Goal: Check status: Check status

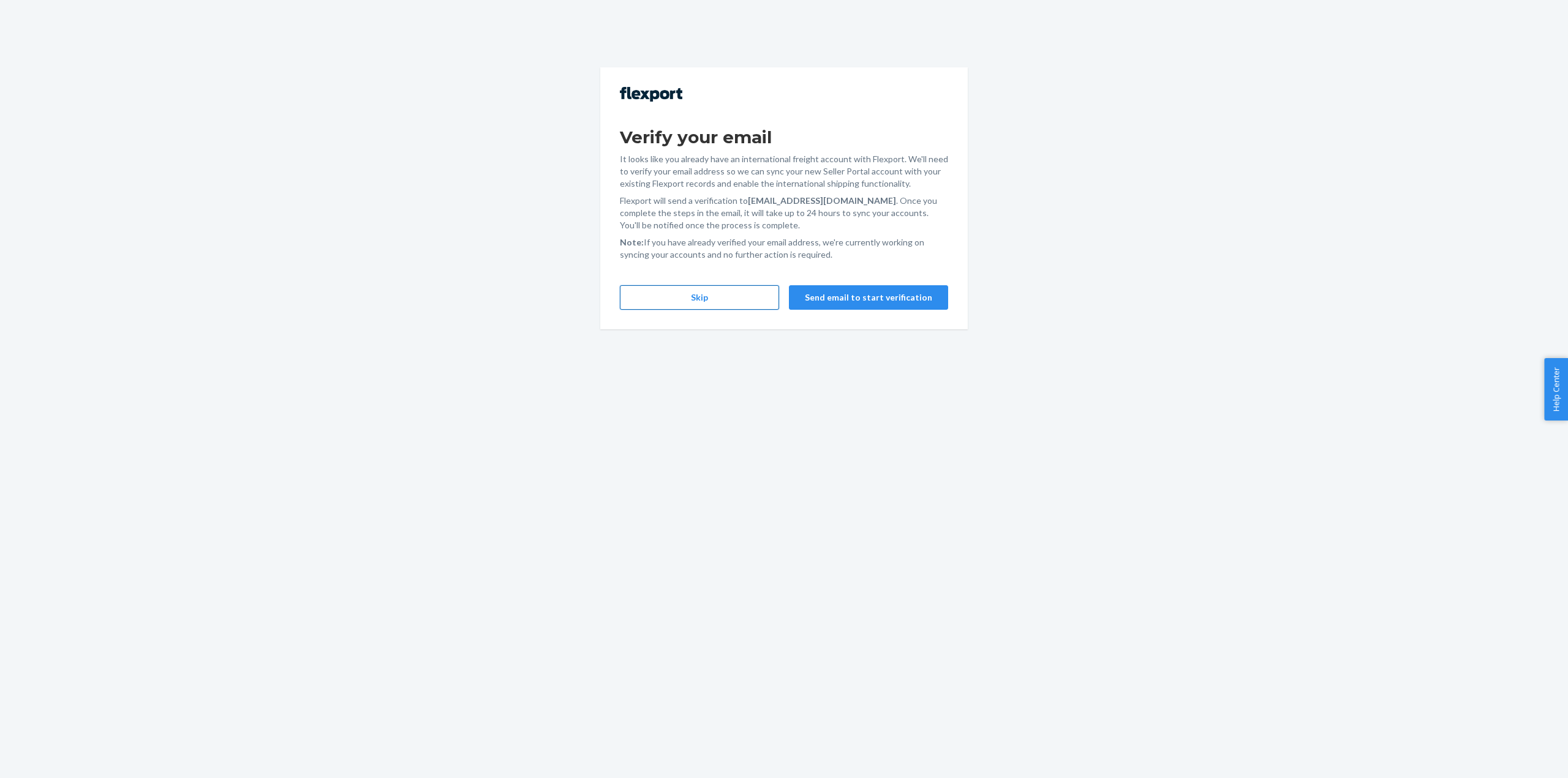
click at [710, 302] on button "Skip" at bounding box center [699, 297] width 160 height 25
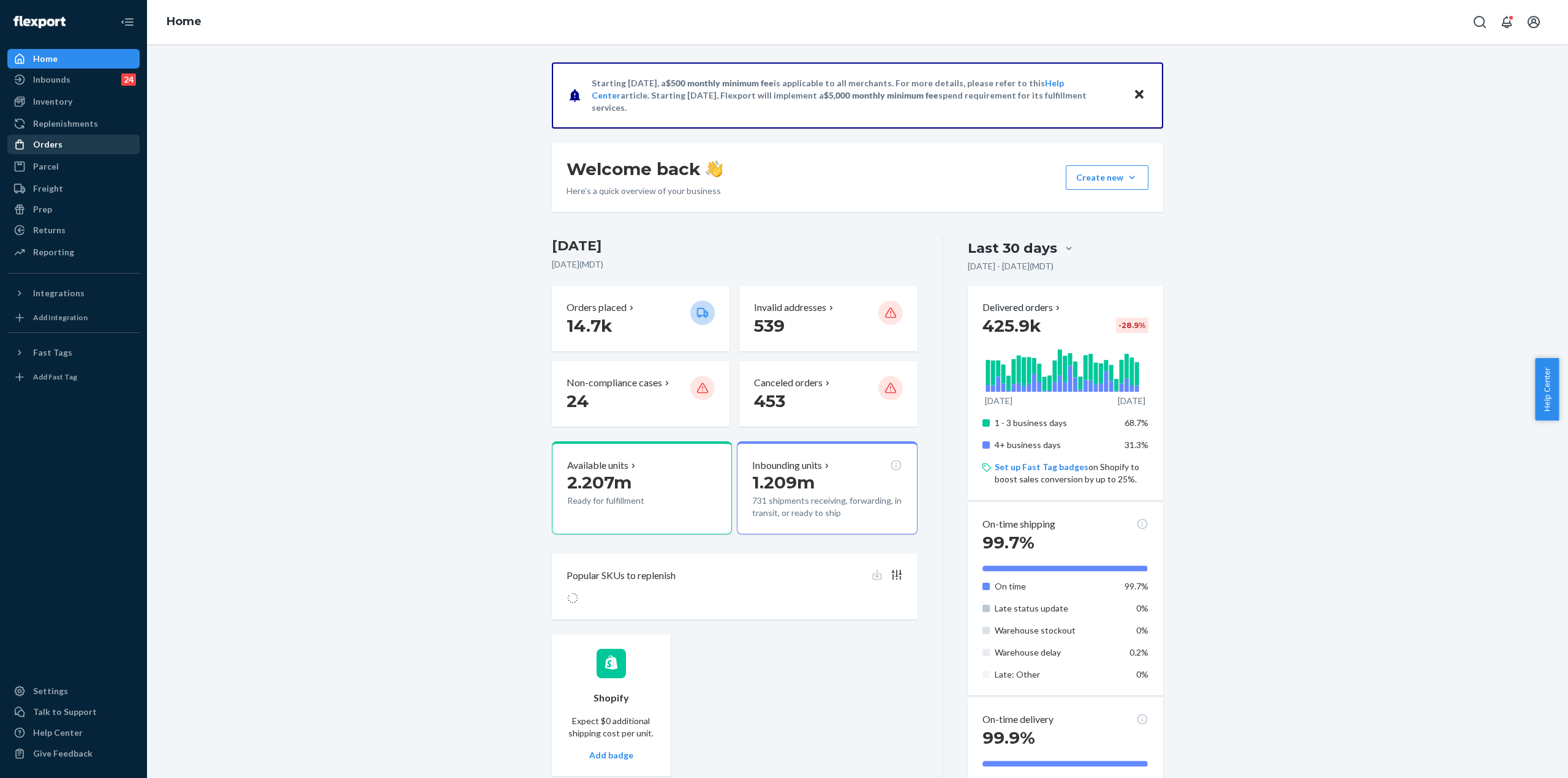
click at [58, 135] on link "Orders" at bounding box center [73, 144] width 132 height 20
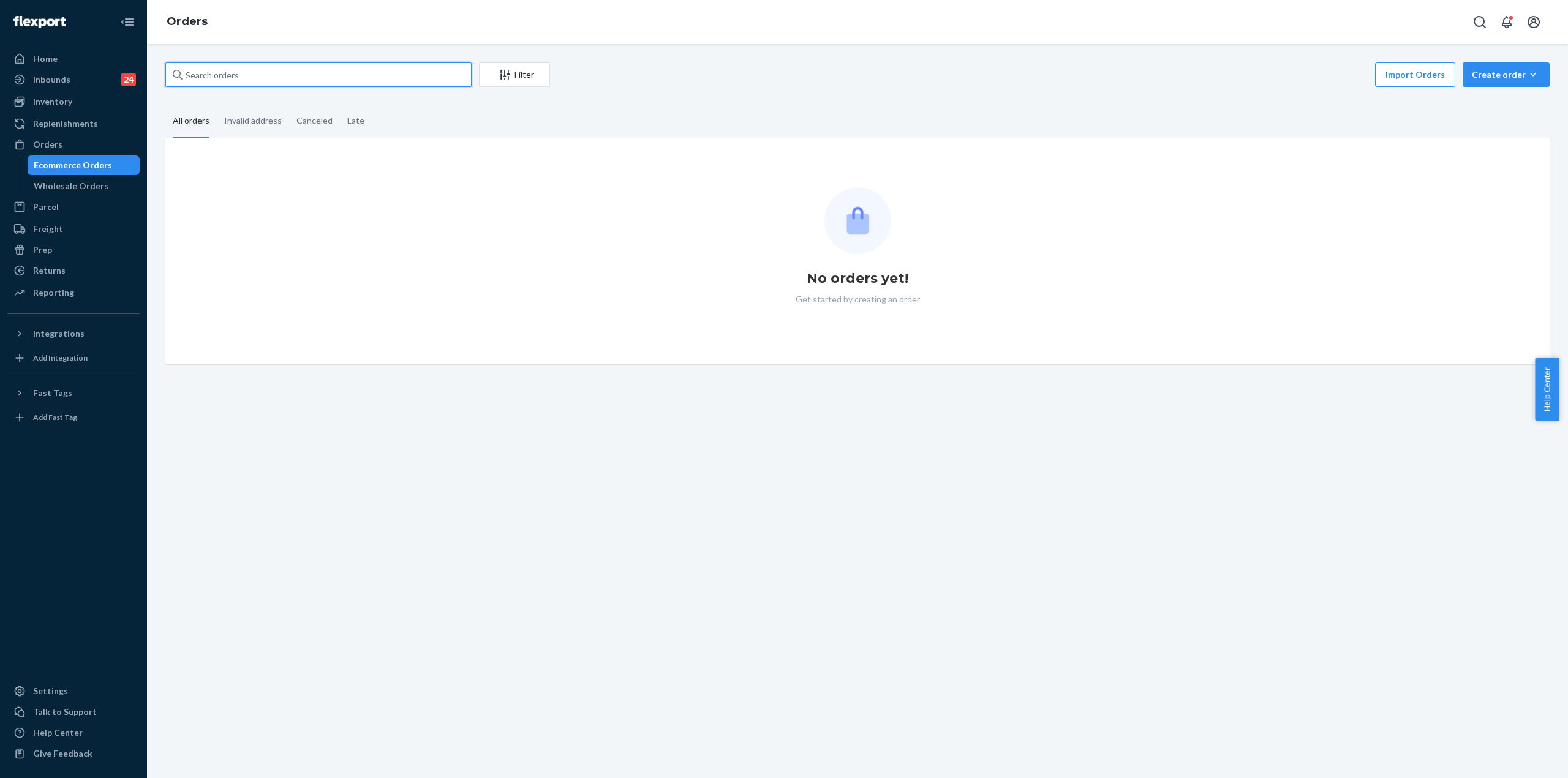
click at [326, 78] on input "text" at bounding box center [318, 74] width 306 height 25
paste input "5290533"
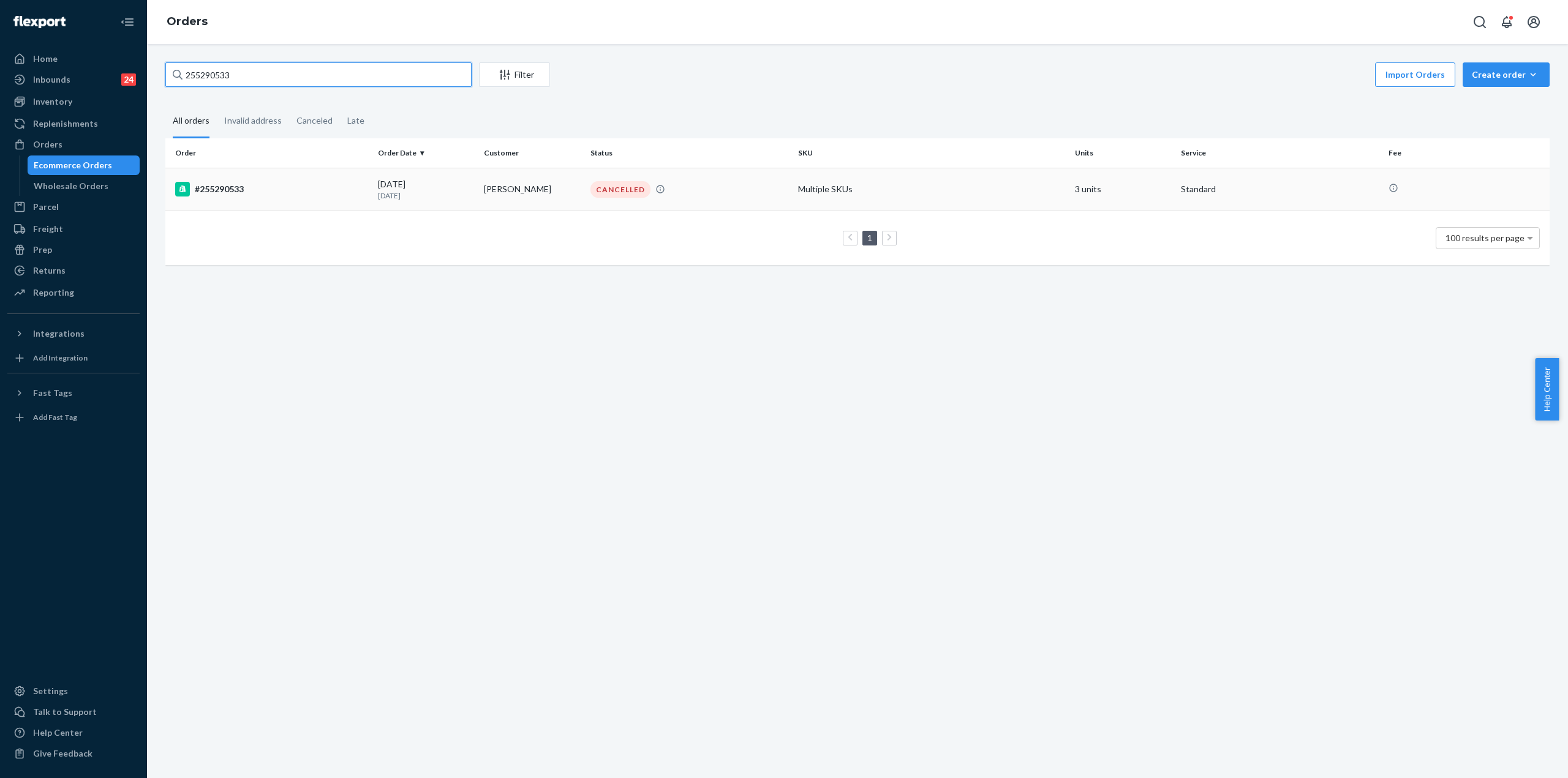
type input "255290533"
click at [246, 194] on div "#255290533" at bounding box center [271, 189] width 193 height 15
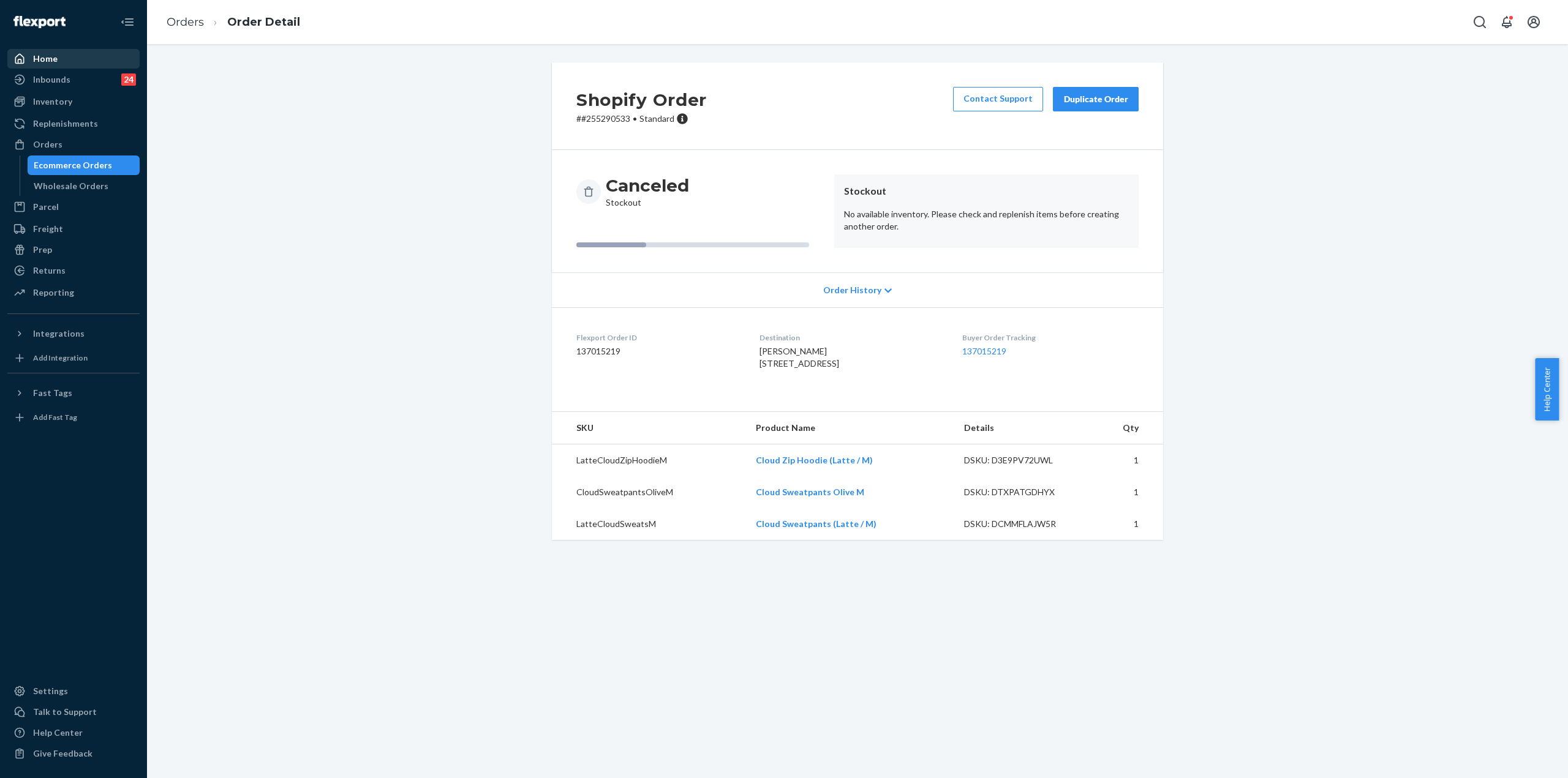
click at [71, 60] on div "Home" at bounding box center [73, 59] width 130 height 17
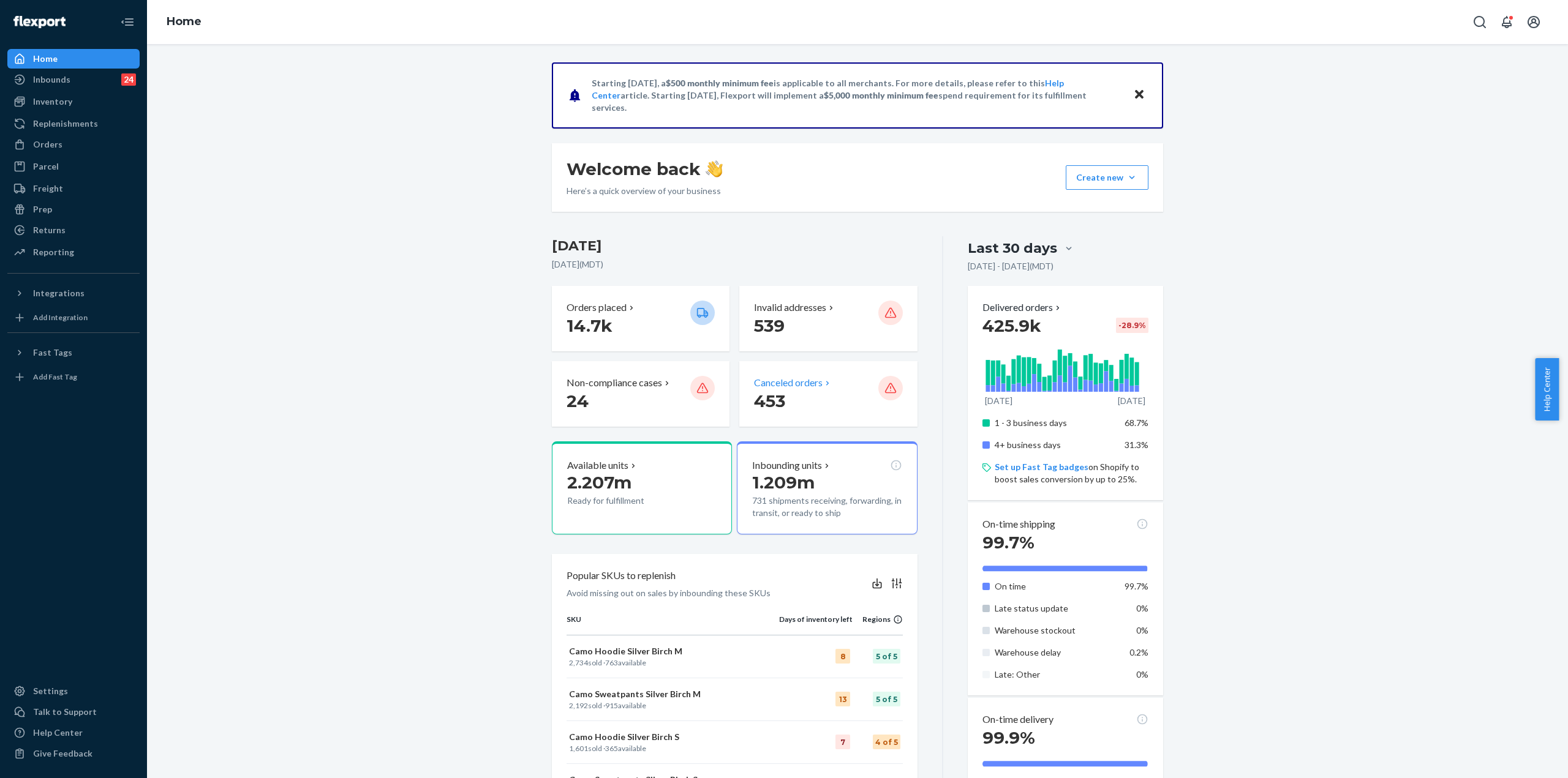
click at [791, 393] on p "453" at bounding box center [810, 401] width 114 height 22
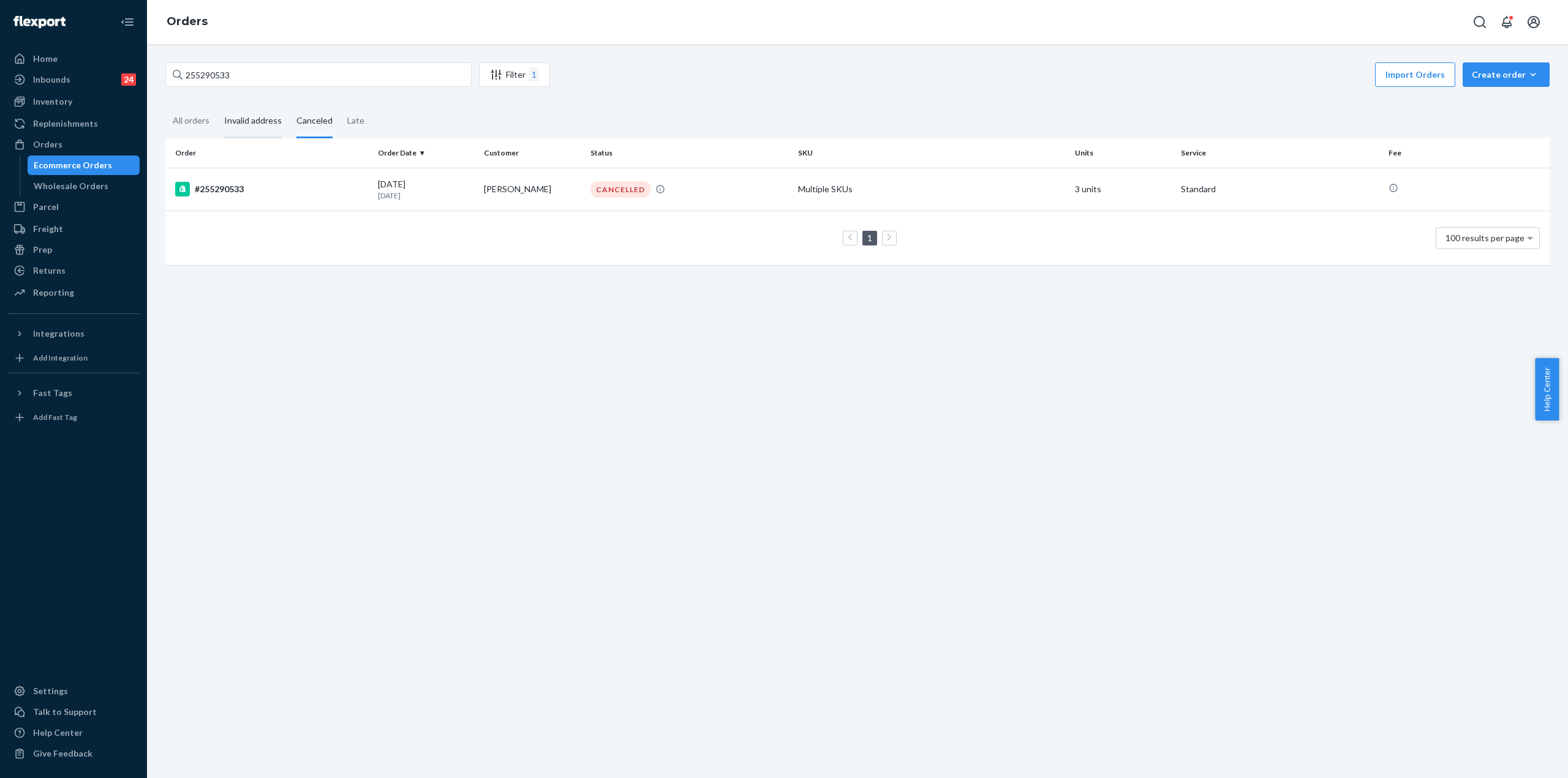
click at [237, 128] on div "Invalid address" at bounding box center [253, 121] width 57 height 33
click at [217, 105] on input "Invalid address" at bounding box center [217, 105] width 0 height 0
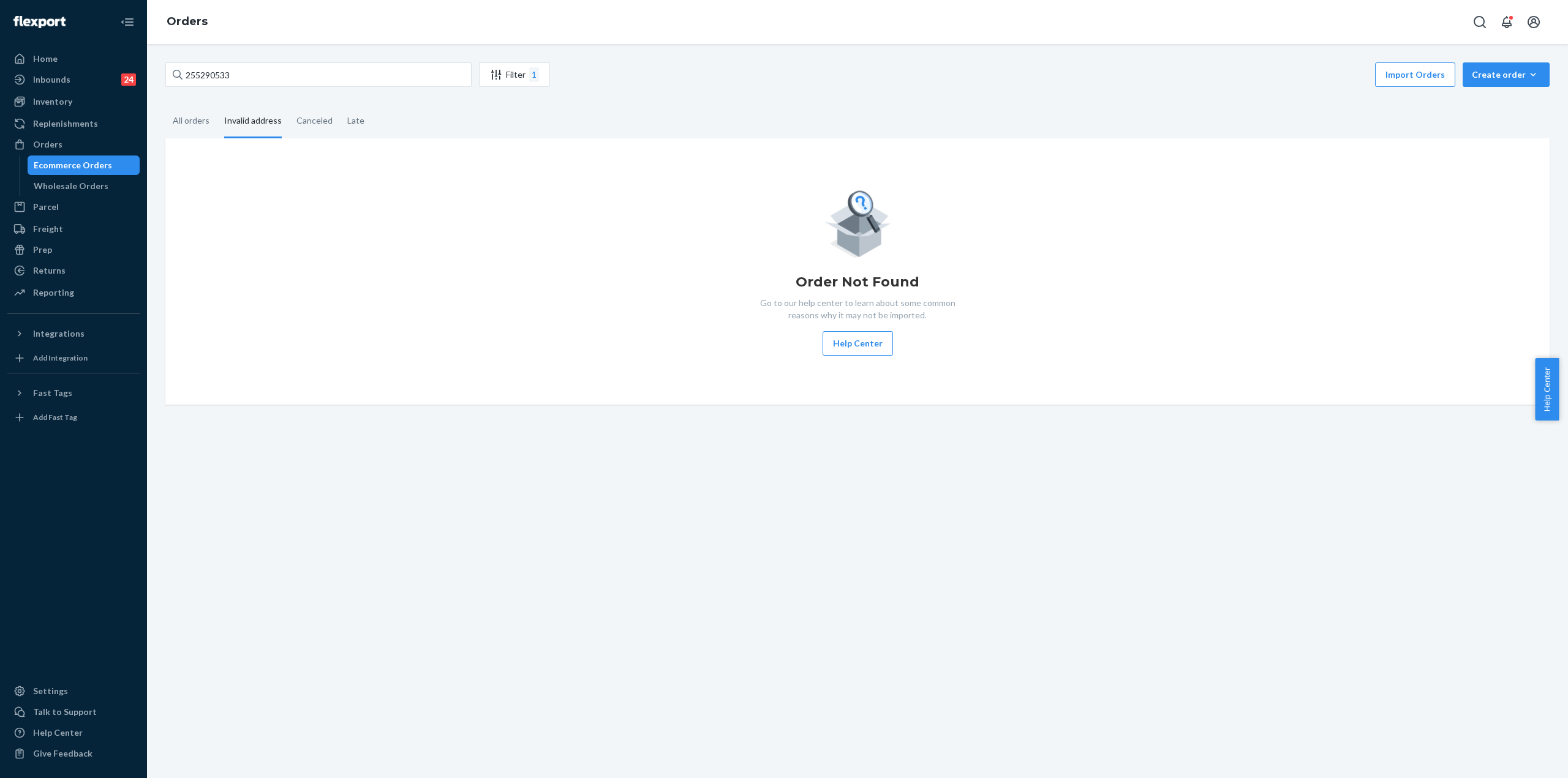
click at [682, 315] on div "Order Not Found Go to our help center to learn about some common reasons why it…" at bounding box center [857, 271] width 1365 height 168
click at [236, 60] on div "255290533 Filter 1 Import Orders Create order Ecommerce order Removal order All…" at bounding box center [857, 411] width 1421 height 734
click at [220, 84] on input "255290533" at bounding box center [318, 74] width 306 height 25
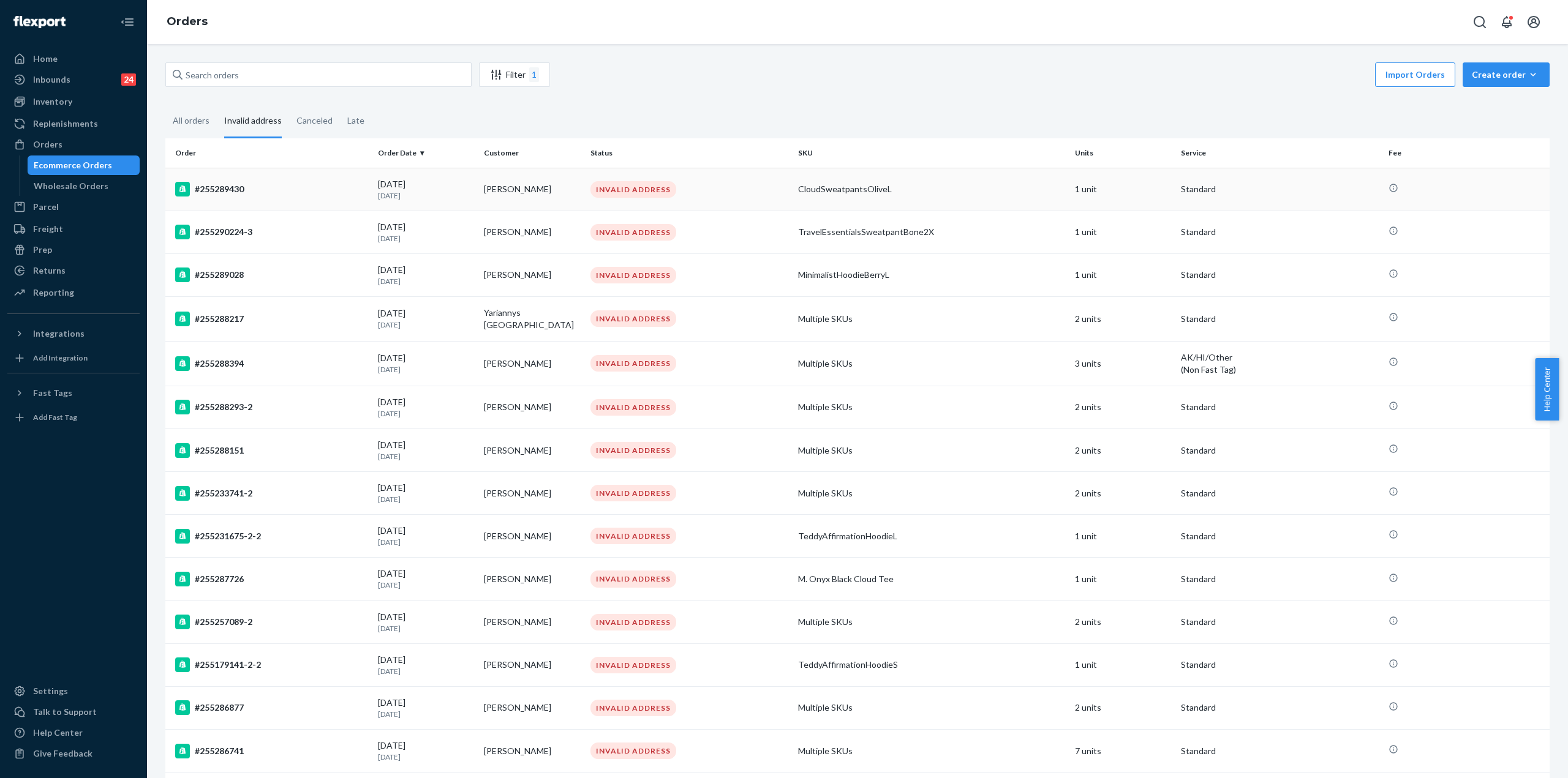
click at [229, 196] on div "#255289430" at bounding box center [271, 189] width 193 height 15
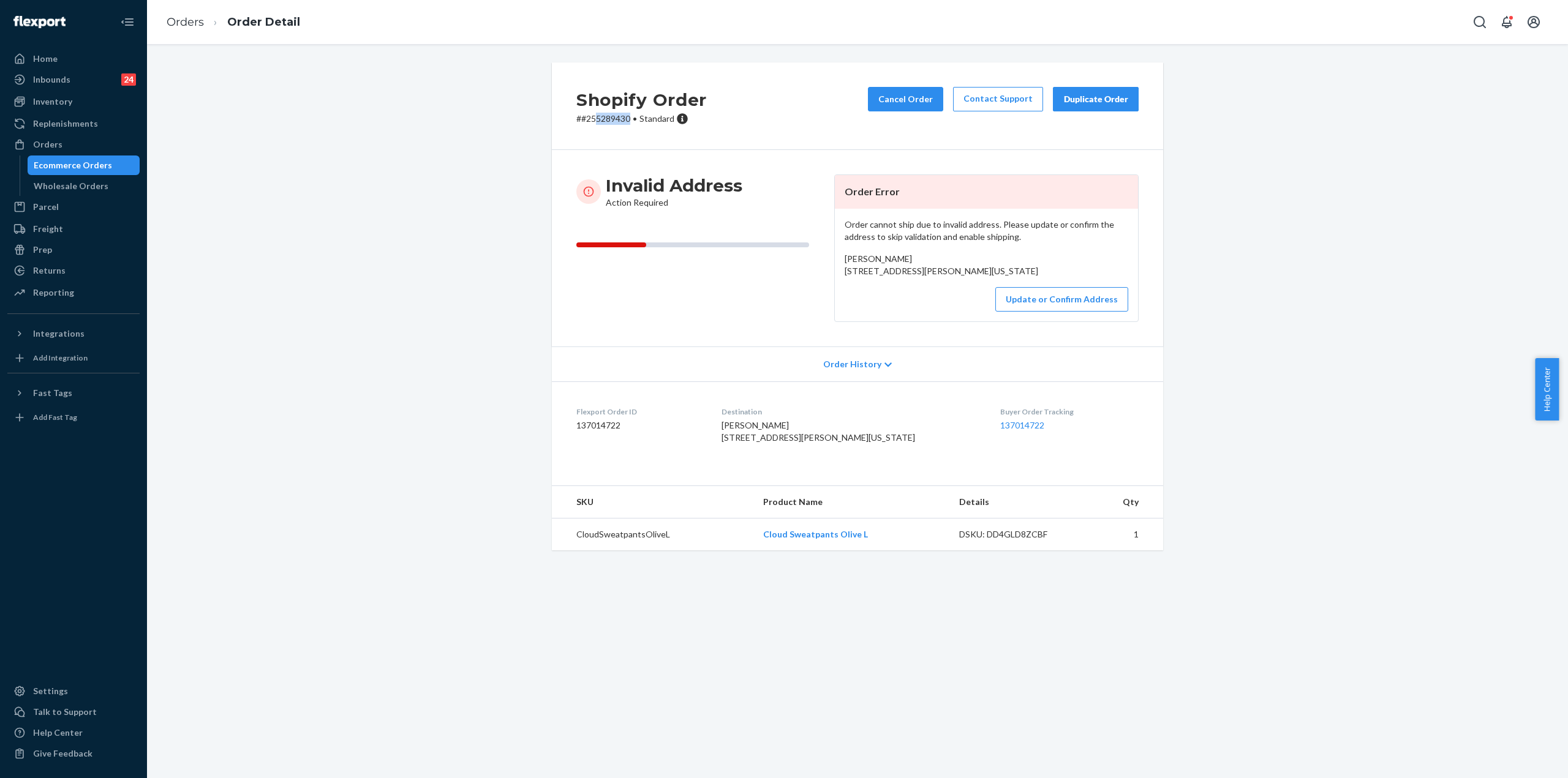
drag, startPoint x: 590, startPoint y: 120, endPoint x: 623, endPoint y: 45, distance: 81.9
click at [627, 120] on p "# #255289430 • Standard" at bounding box center [641, 119] width 131 height 12
copy p "5289430"
click at [96, 163] on div "Ecommerce Orders" at bounding box center [73, 165] width 79 height 12
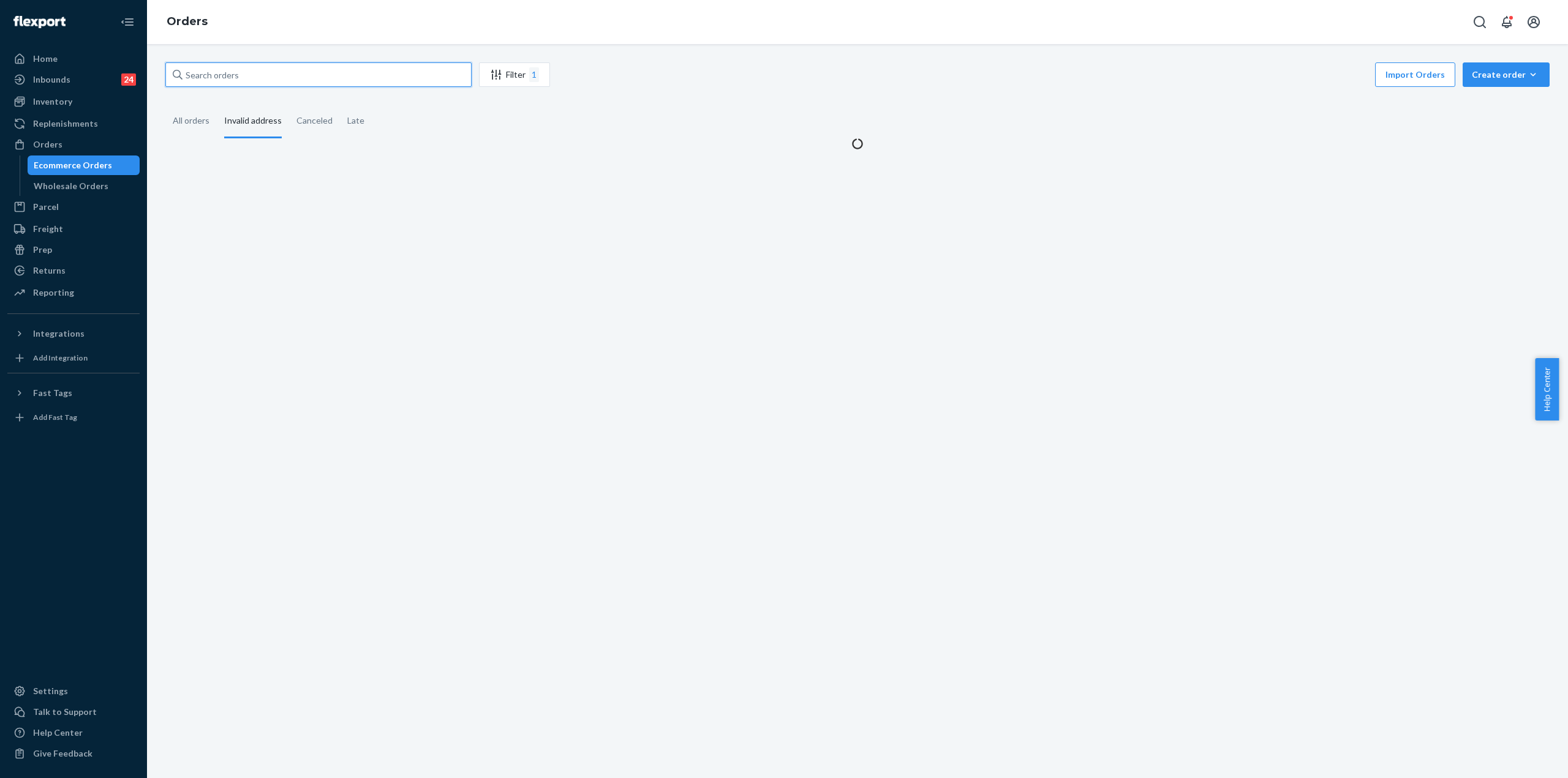
click at [292, 80] on input "text" at bounding box center [318, 74] width 306 height 25
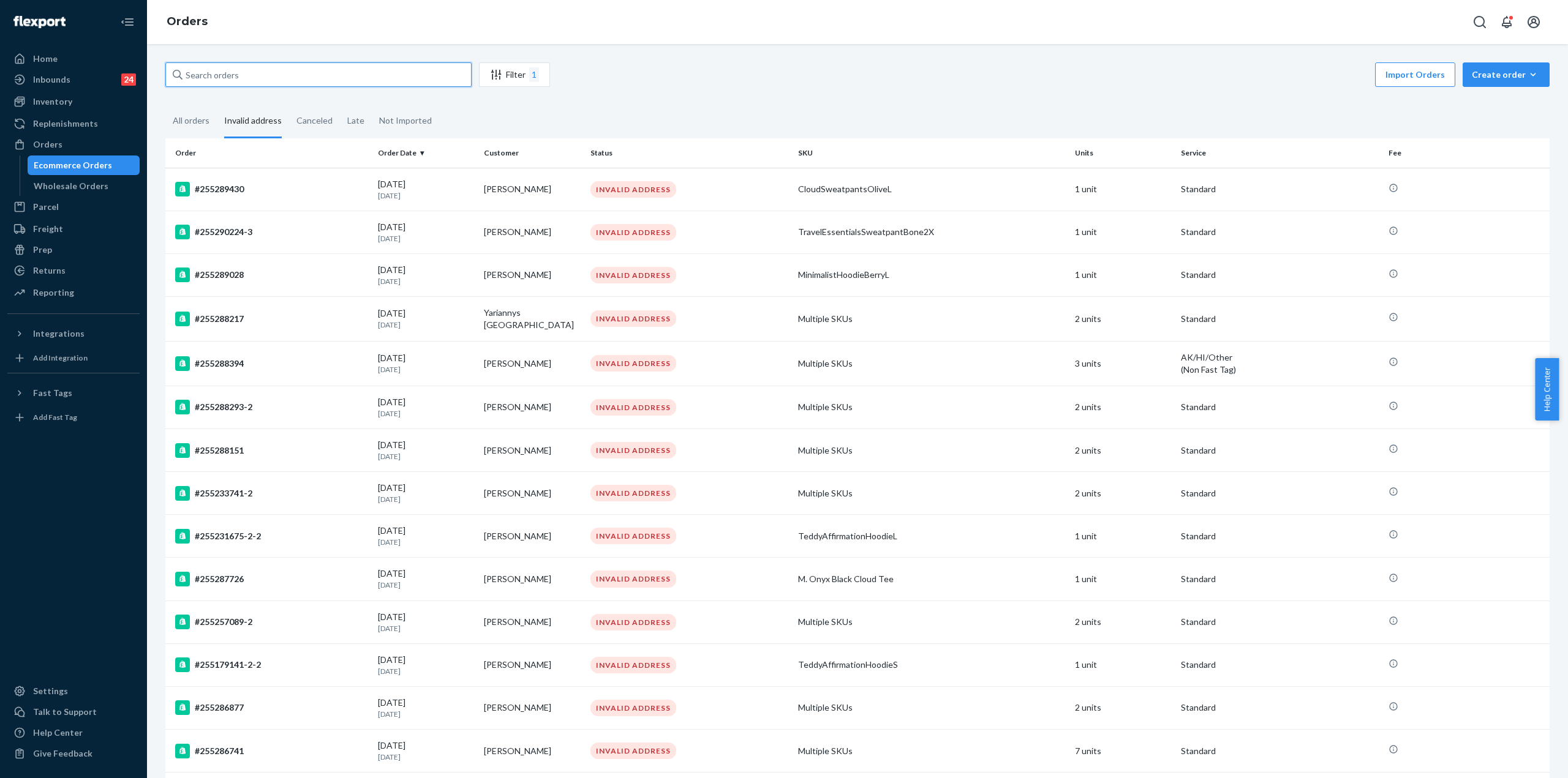
paste input "5288447"
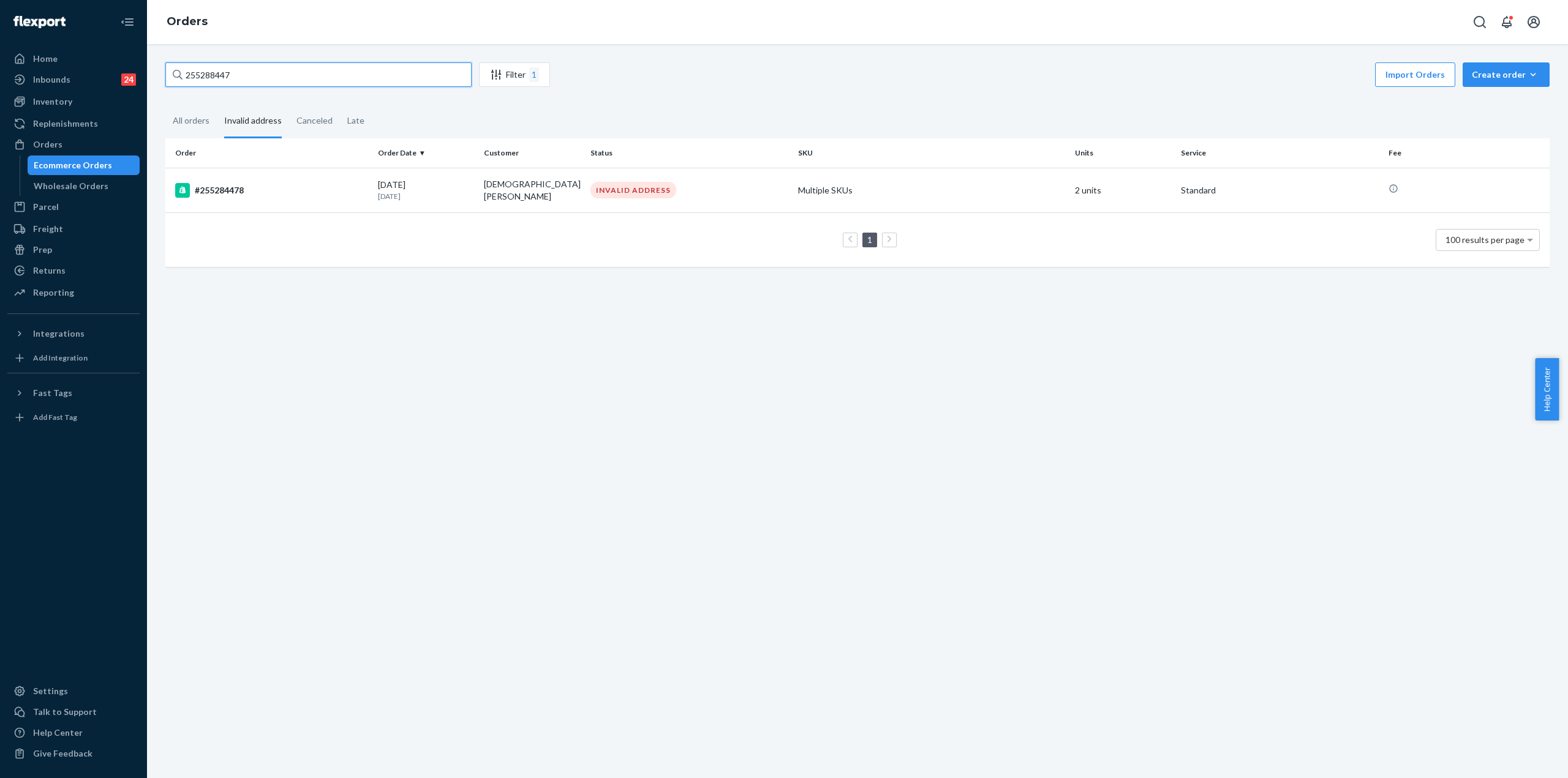
click at [305, 79] on input "255288447" at bounding box center [318, 74] width 306 height 25
type input "255288447"
click at [205, 118] on div "All orders" at bounding box center [190, 121] width 37 height 33
click at [166, 105] on input "All orders" at bounding box center [166, 105] width 0 height 0
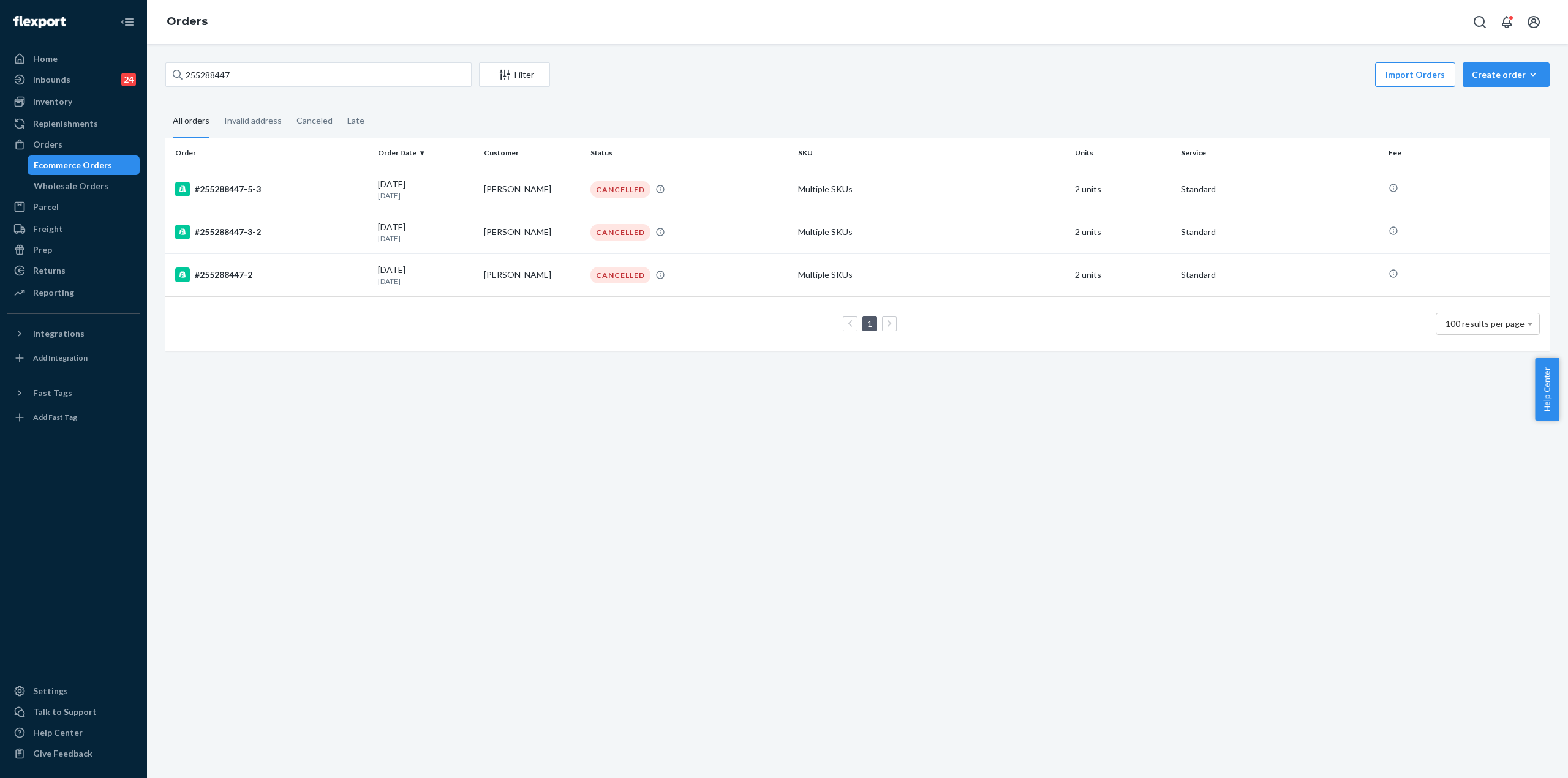
click at [279, 55] on div "255288447 Filter Import Orders Create order Ecommerce order Removal order All o…" at bounding box center [857, 411] width 1421 height 734
click at [277, 75] on input "255288447" at bounding box center [318, 74] width 306 height 25
click at [231, 235] on div "#255288447-3-2" at bounding box center [271, 231] width 193 height 15
click at [259, 189] on div "#255288447-5-3" at bounding box center [271, 189] width 193 height 15
click at [241, 270] on div "#255288447-2" at bounding box center [271, 275] width 193 height 15
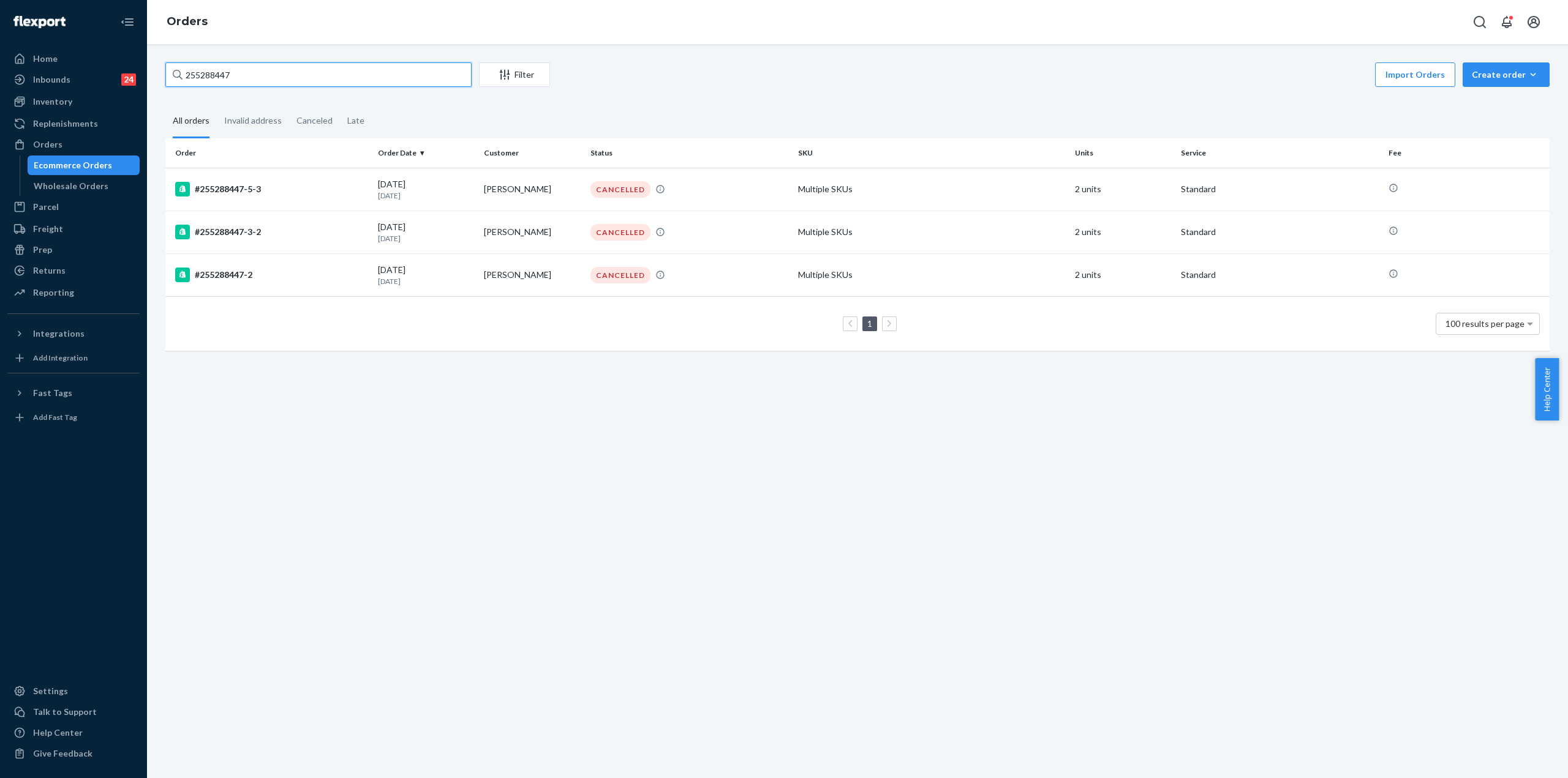
drag, startPoint x: 197, startPoint y: 78, endPoint x: 335, endPoint y: 68, distance: 138.4
click at [335, 68] on input "255288447" at bounding box center [318, 74] width 306 height 25
paste input "900"
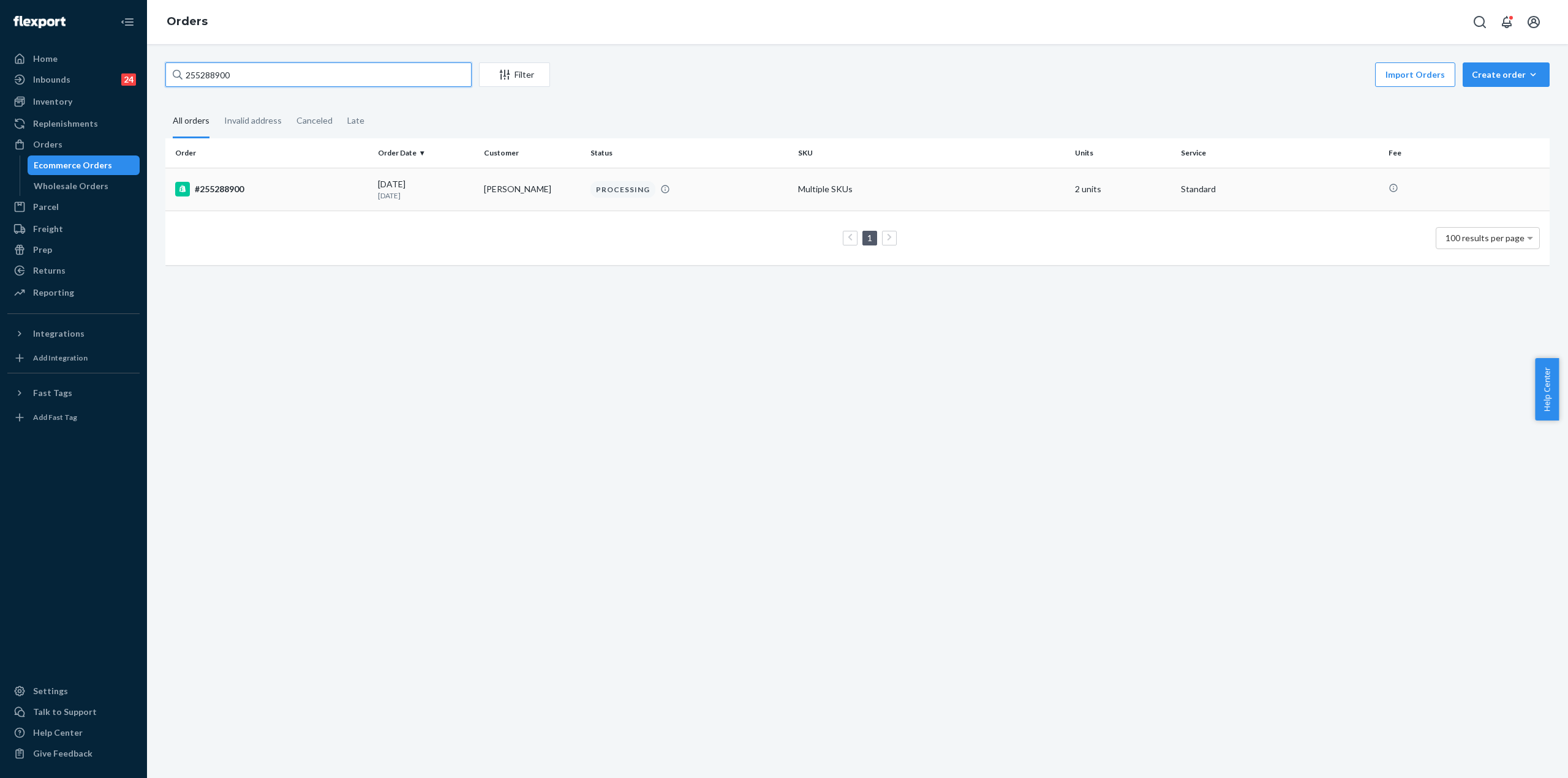
type input "255288900"
click at [259, 185] on div "#255288900" at bounding box center [271, 189] width 193 height 15
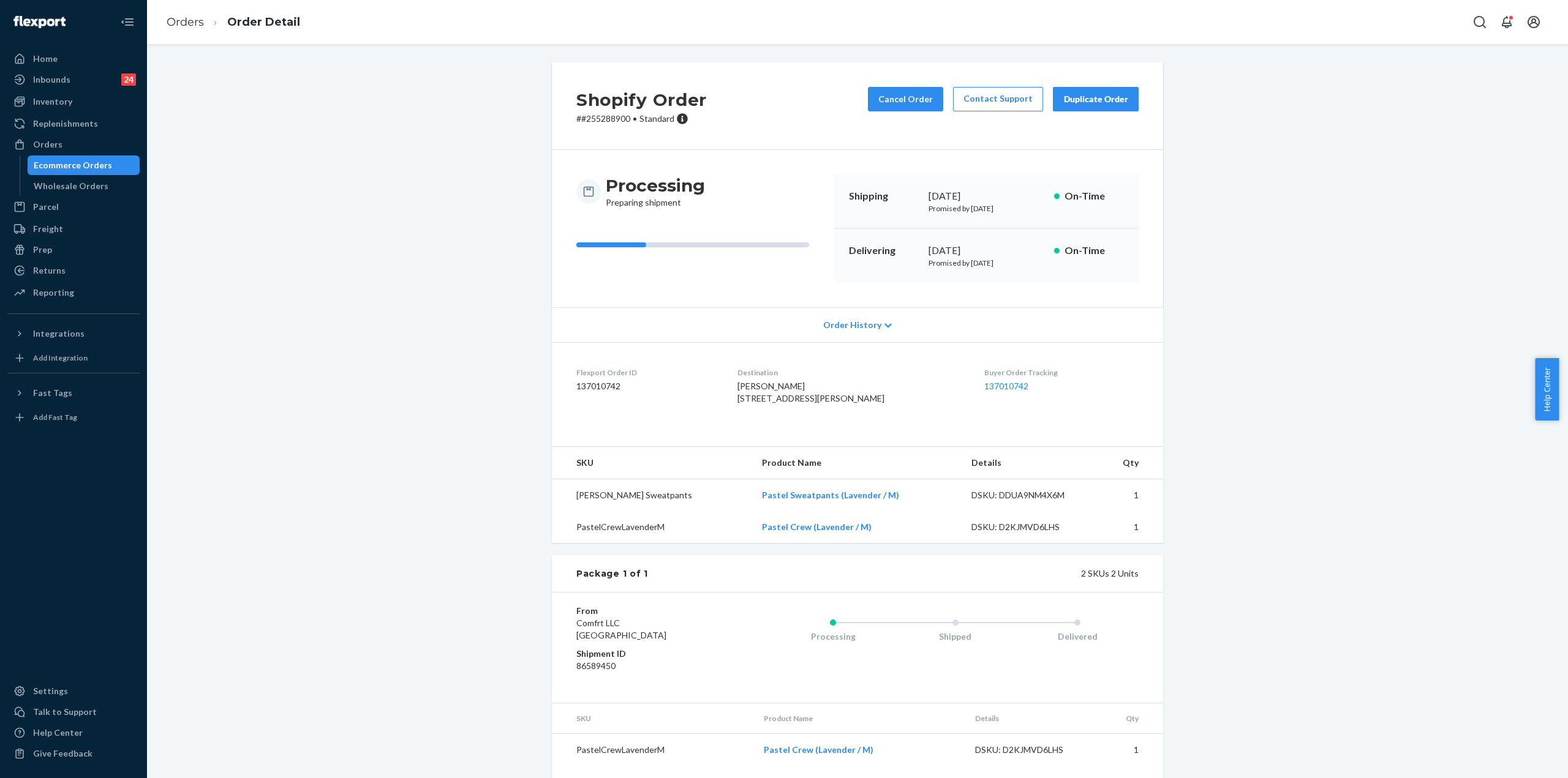
click at [399, 254] on div "Shopify Order # #255288900 • Standard Cancel Order Contact Support Duplicate Or…" at bounding box center [857, 437] width 1402 height 750
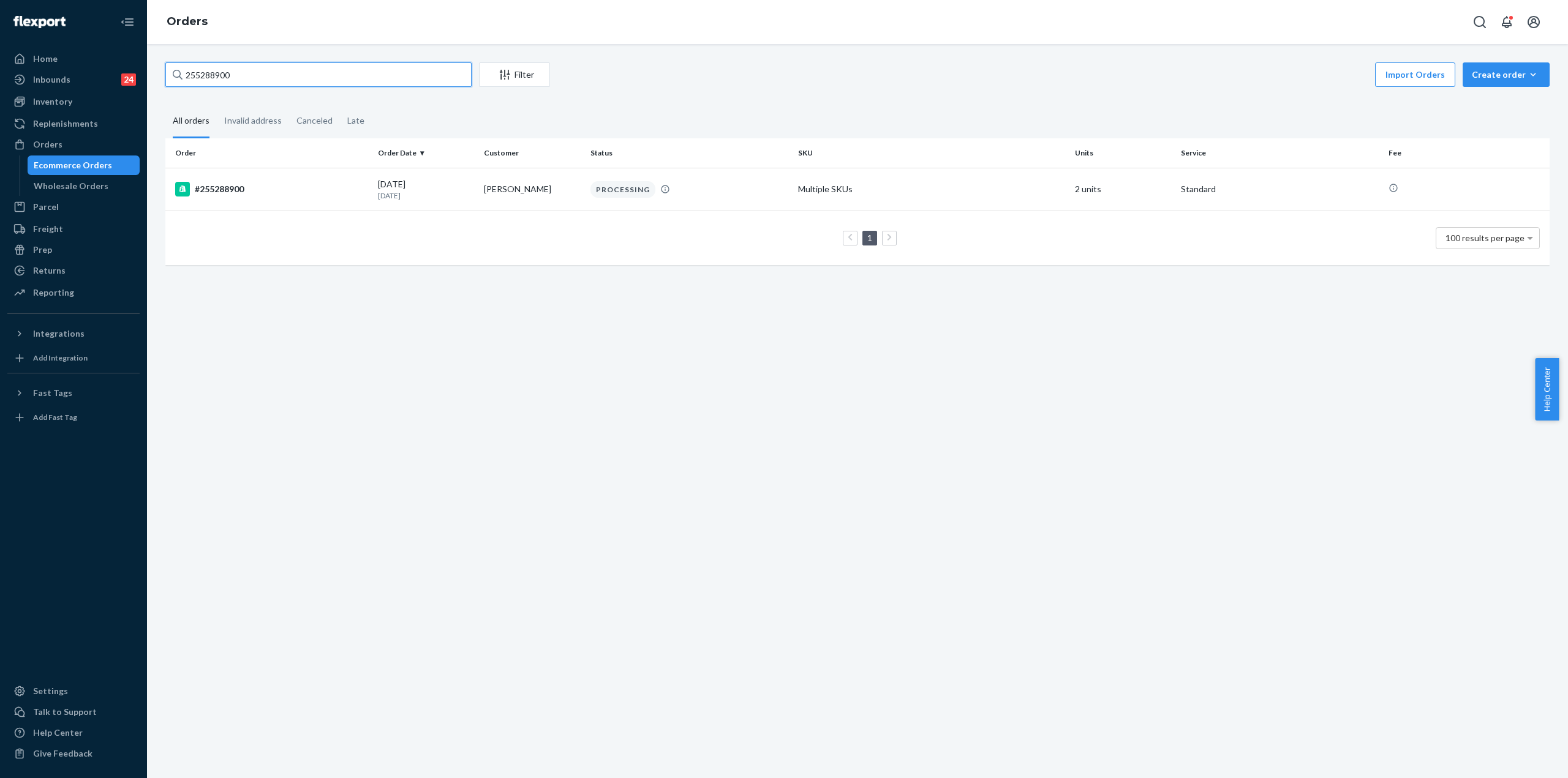
drag, startPoint x: 277, startPoint y: 77, endPoint x: 194, endPoint y: 90, distance: 84.0
click at [194, 90] on div "255288900 Filter Import Orders Create order Ecommerce order Removal order All o…" at bounding box center [857, 170] width 1402 height 215
paste input "856"
type input "255288856"
click at [209, 188] on div "#255288856" at bounding box center [271, 189] width 193 height 15
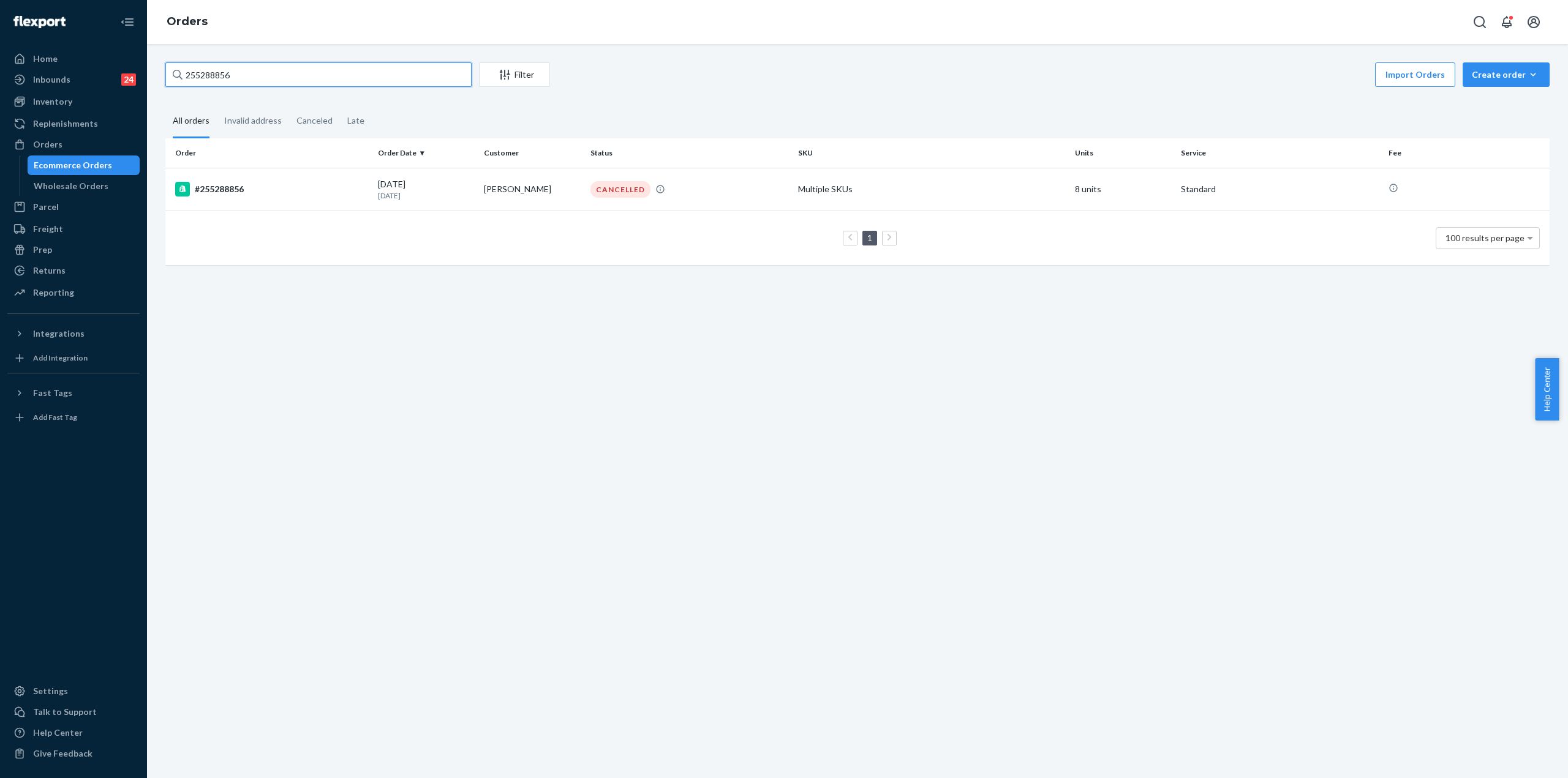
drag, startPoint x: 246, startPoint y: 81, endPoint x: 336, endPoint y: 81, distance: 90.0
click at [336, 81] on input "255288856" at bounding box center [318, 74] width 306 height 25
paste input "447"
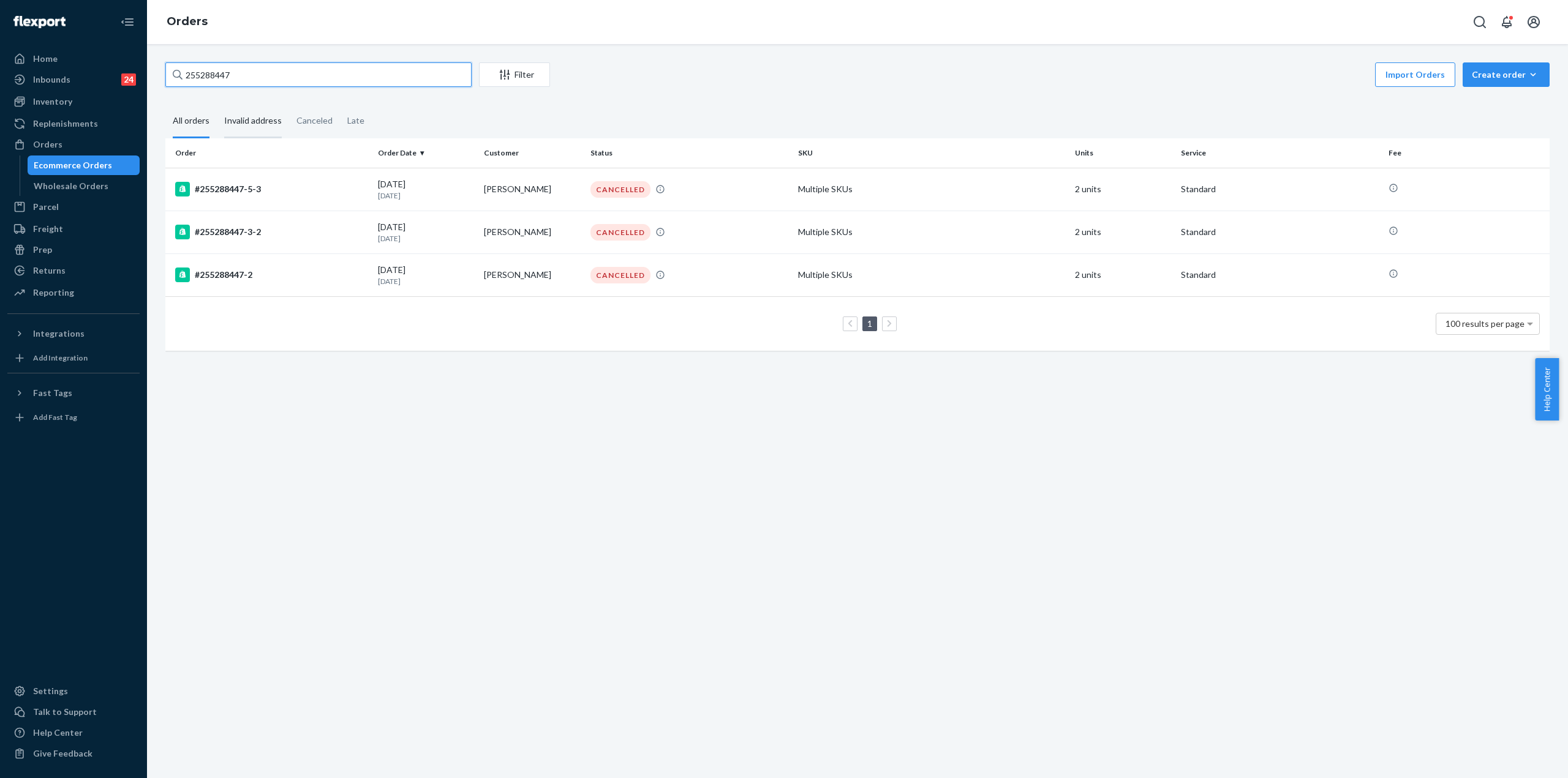
type input "255288447"
click at [265, 120] on div "Invalid address" at bounding box center [253, 121] width 57 height 33
click at [217, 105] on input "Invalid address" at bounding box center [217, 105] width 0 height 0
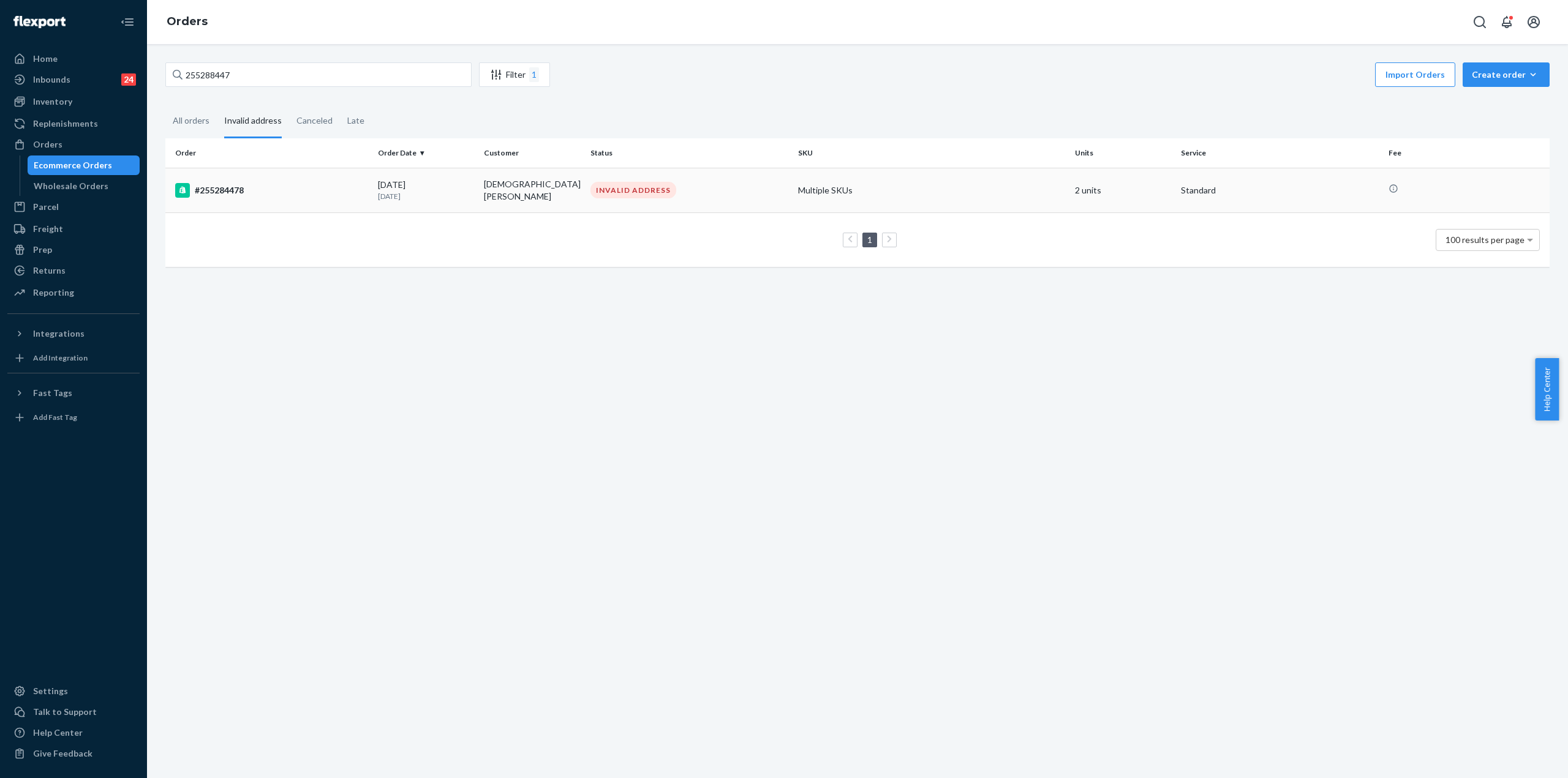
click at [232, 188] on div "#255284478" at bounding box center [271, 190] width 193 height 15
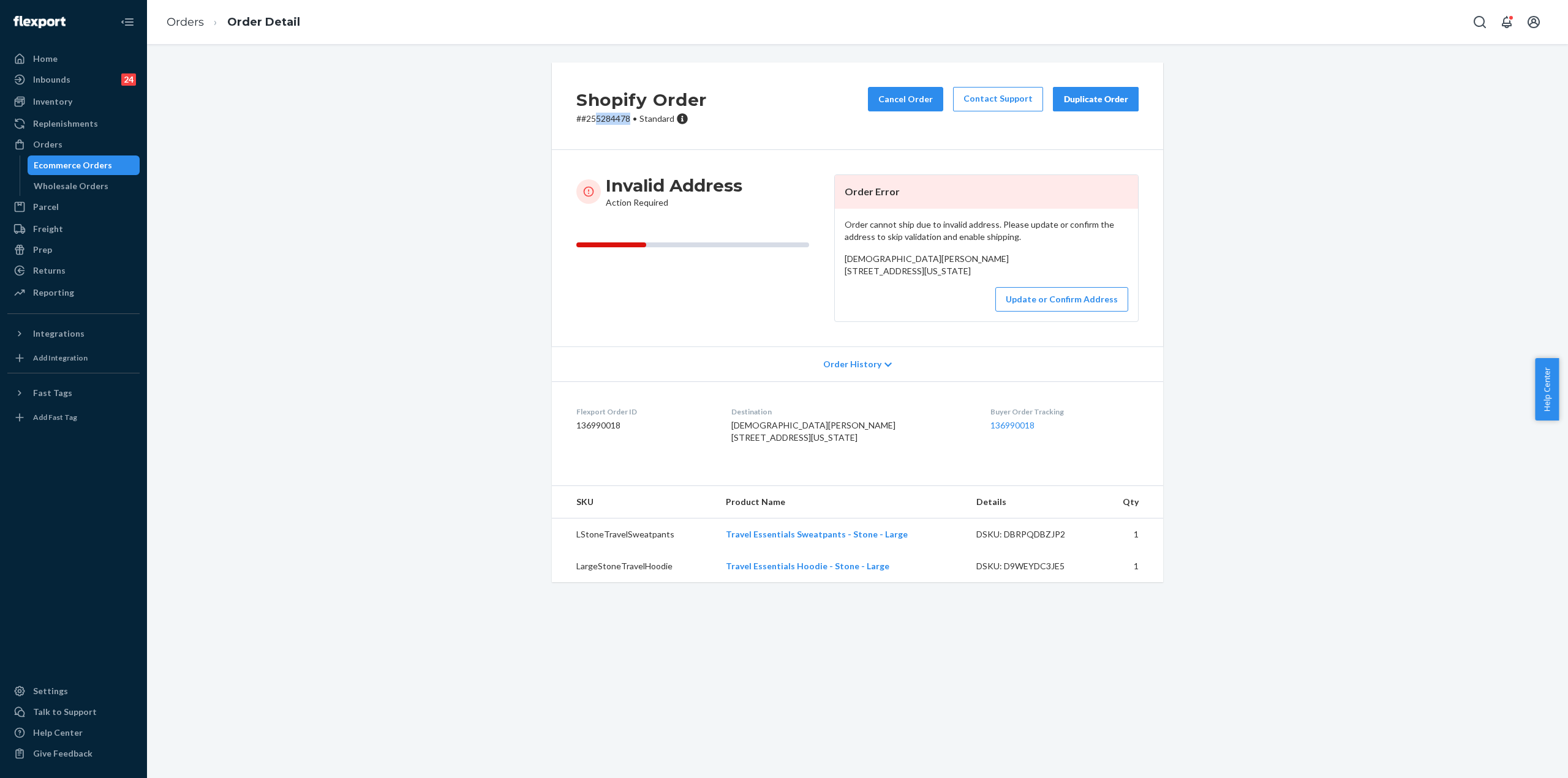
drag, startPoint x: 592, startPoint y: 121, endPoint x: 626, endPoint y: 127, distance: 34.5
click at [626, 127] on div "Shopify Order # #255284478 • Standard Cancel Order Contact Support Duplicate Or…" at bounding box center [858, 106] width 611 height 88
copy p "5284478"
drag, startPoint x: 611, startPoint y: 130, endPoint x: 595, endPoint y: 125, distance: 16.8
click at [610, 130] on div "Shopify Order # #255284478 • Standard Cancel Order Contact Support Duplicate Or…" at bounding box center [858, 106] width 611 height 88
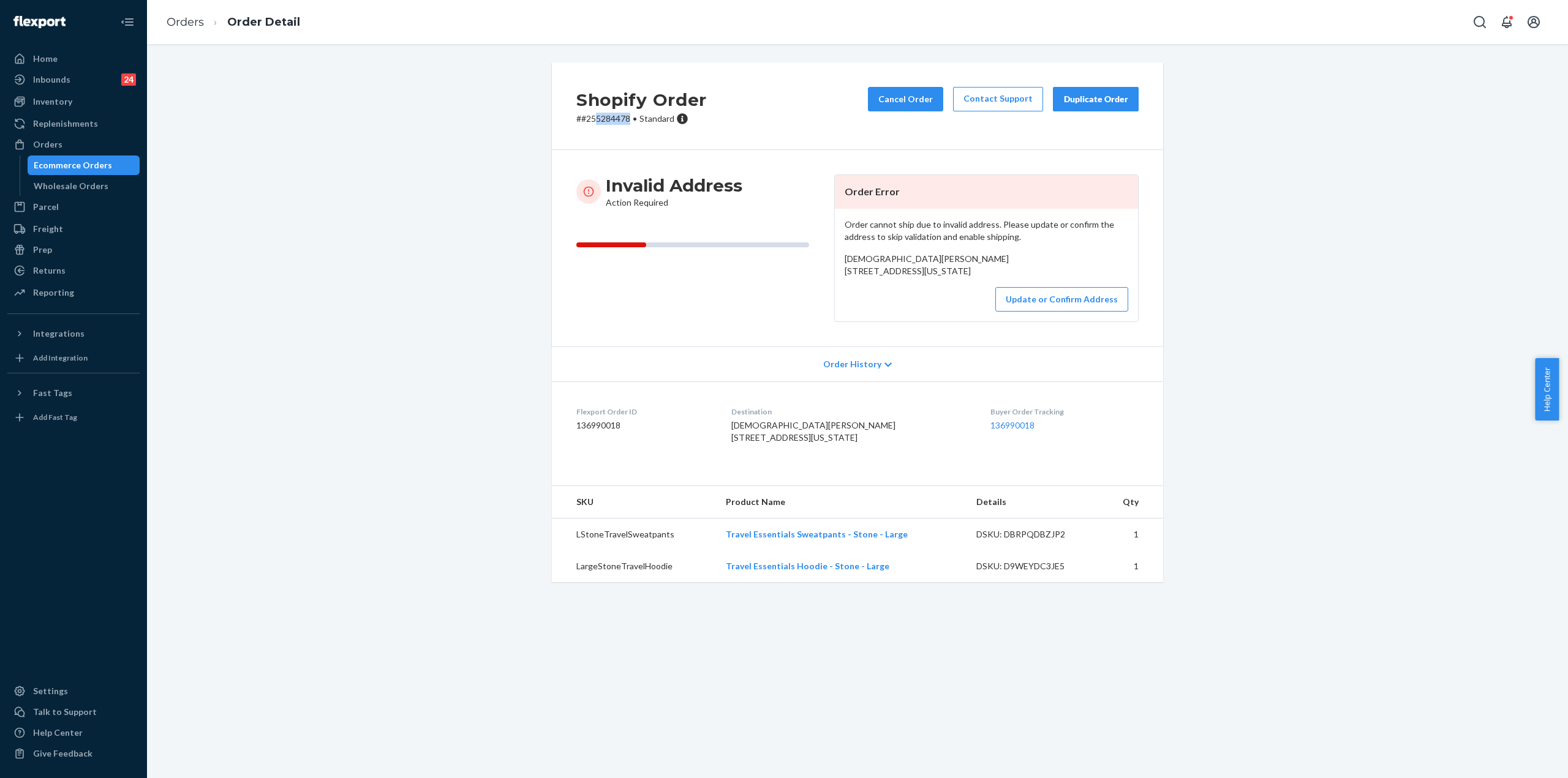
click at [593, 125] on div "Shopify Order # #255284478 • Standard Cancel Order Contact Support Duplicate Or…" at bounding box center [858, 106] width 611 height 88
click at [589, 114] on p "# #255284478 • Standard" at bounding box center [641, 119] width 131 height 12
drag, startPoint x: 591, startPoint y: 118, endPoint x: 629, endPoint y: 120, distance: 38.1
click at [629, 120] on p "# #255284478 • Standard" at bounding box center [641, 119] width 131 height 12
copy p "5284478"
